Goal: Task Accomplishment & Management: Use online tool/utility

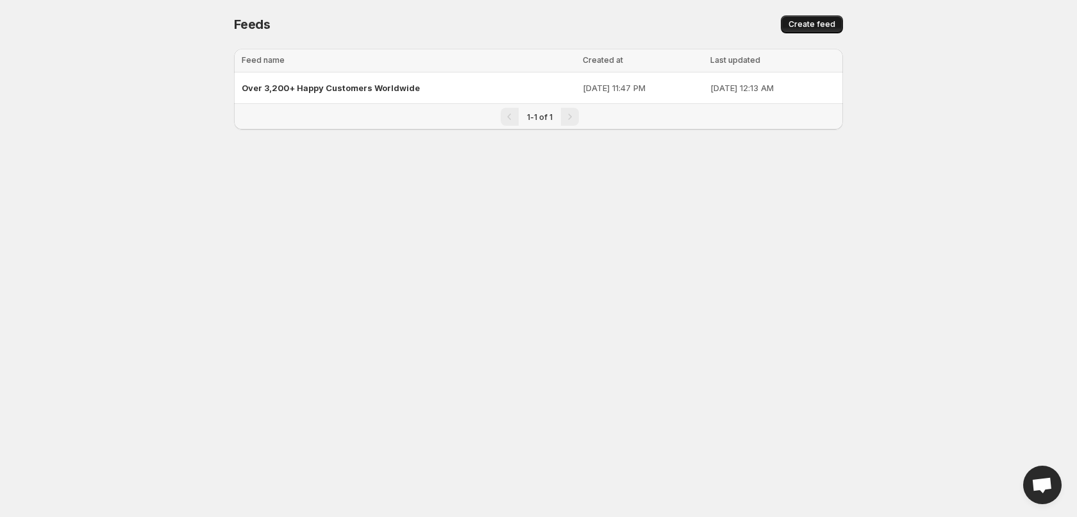
click at [809, 29] on button "Create feed" at bounding box center [812, 24] width 62 height 18
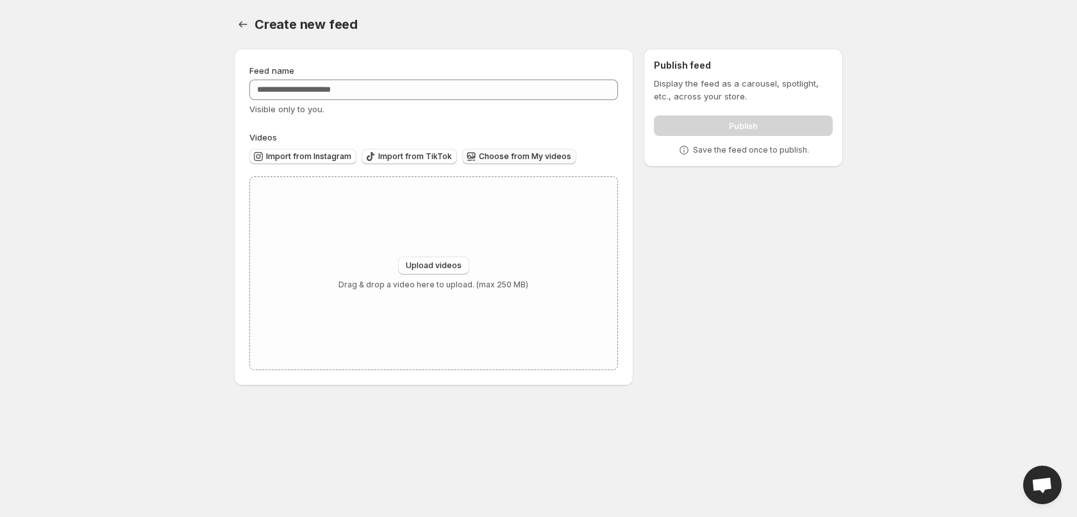
click at [505, 159] on span "Choose from My videos" at bounding box center [525, 156] width 92 height 10
click at [445, 266] on span "Upload videos" at bounding box center [434, 265] width 56 height 10
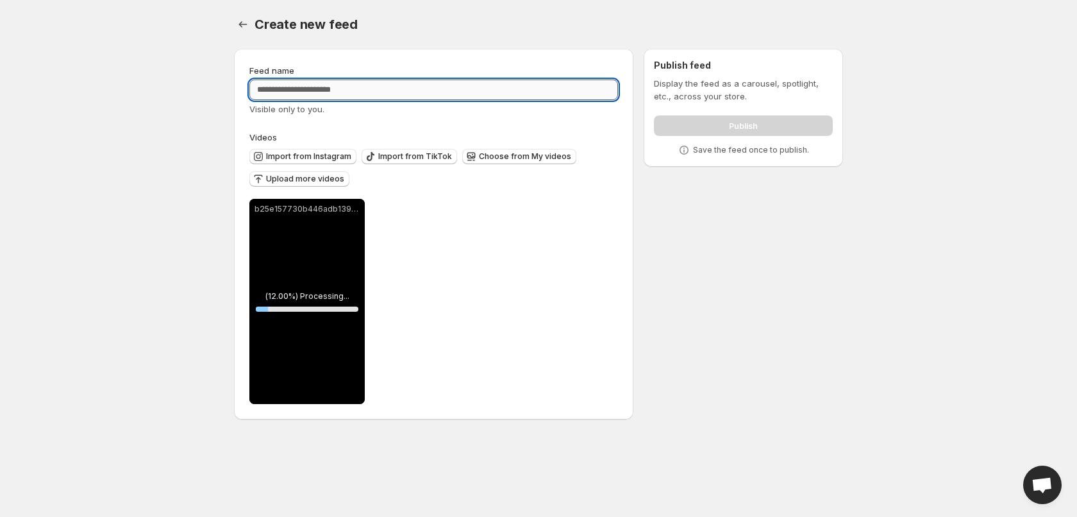
click at [487, 81] on input "Feed name" at bounding box center [433, 90] width 369 height 21
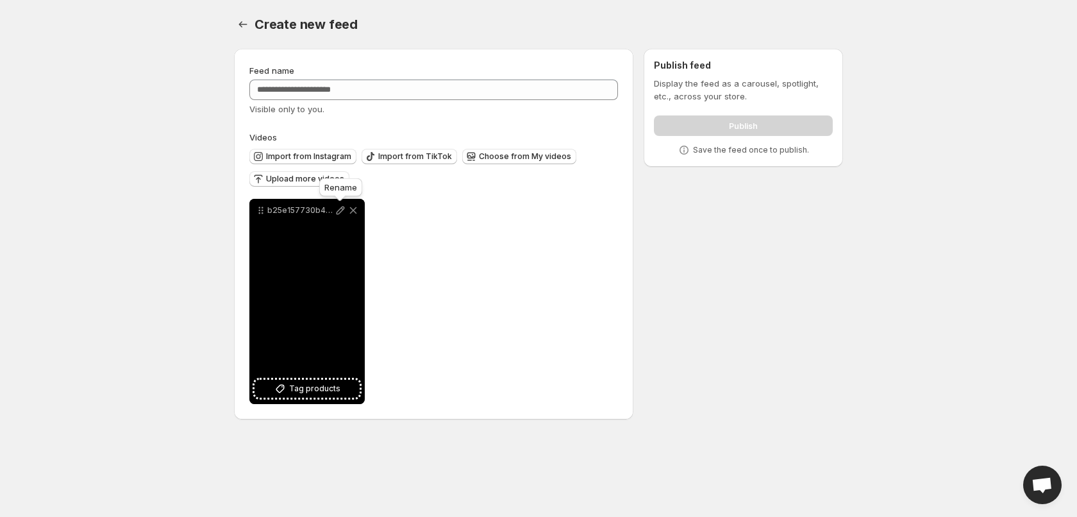
click at [341, 210] on icon at bounding box center [340, 210] width 13 height 13
click at [351, 206] on icon at bounding box center [353, 210] width 13 height 13
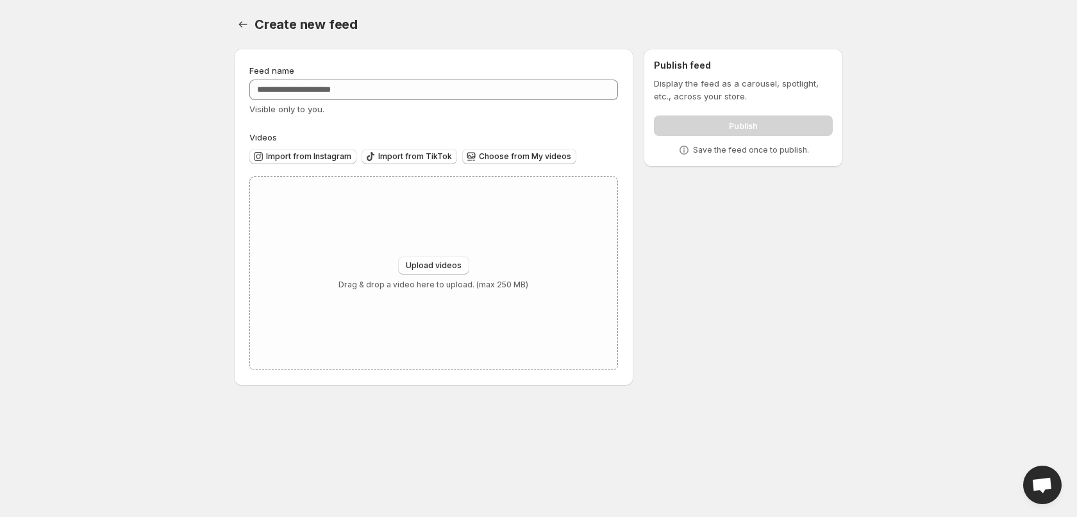
drag, startPoint x: 66, startPoint y: 246, endPoint x: 37, endPoint y: 261, distance: 32.4
click at [67, 246] on body "Home Feeds Videos Subscription Settings Create new feed. This page is ready Cre…" at bounding box center [538, 258] width 1077 height 517
click at [251, 22] on button "Settings" at bounding box center [243, 24] width 18 height 18
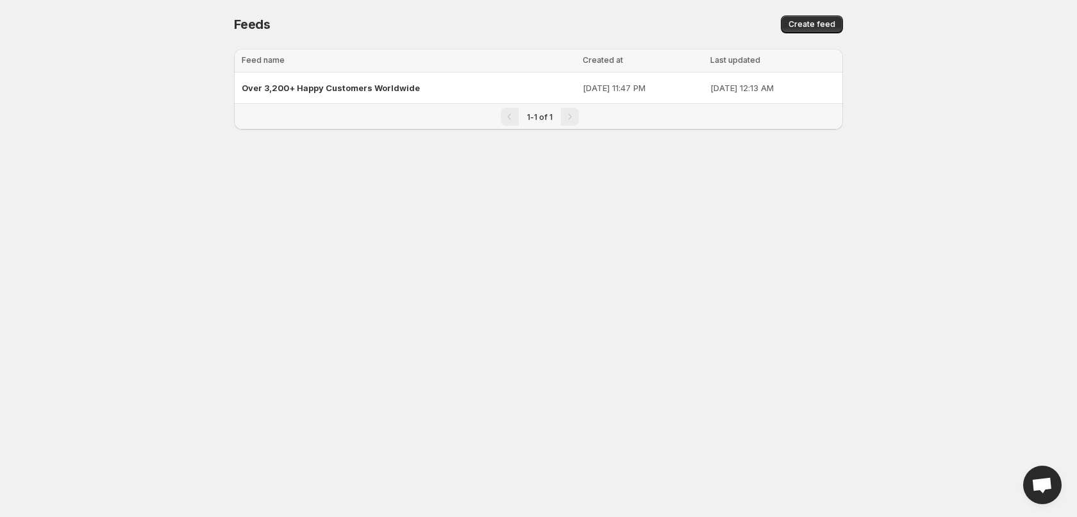
click at [571, 115] on div "Pagination" at bounding box center [570, 117] width 18 height 18
